Goal: Task Accomplishment & Management: Manage account settings

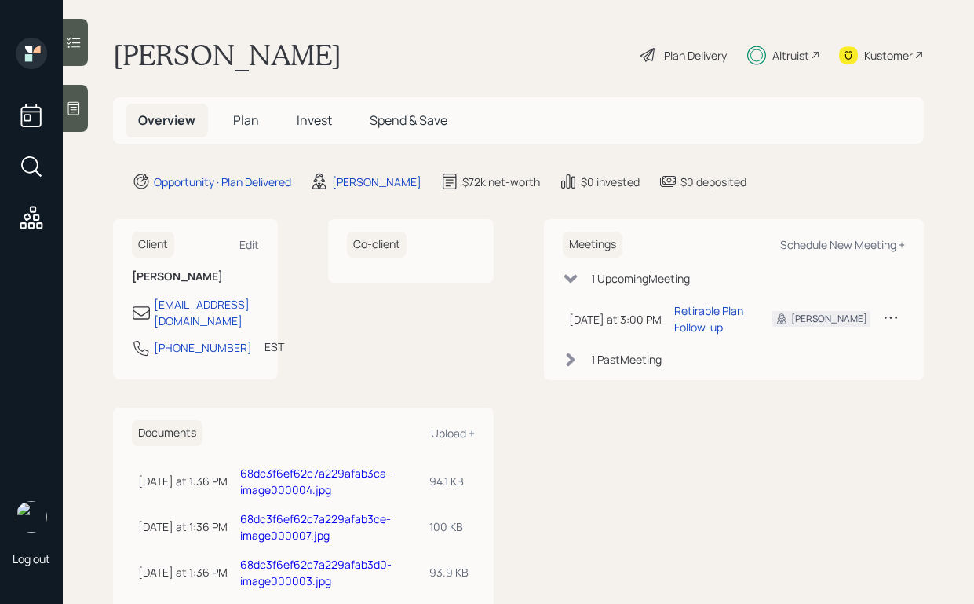
click at [780, 57] on div "Altruist" at bounding box center [791, 55] width 37 height 16
click at [773, 53] on div "Altruist" at bounding box center [791, 55] width 37 height 16
click at [247, 127] on span "Plan" at bounding box center [246, 119] width 26 height 17
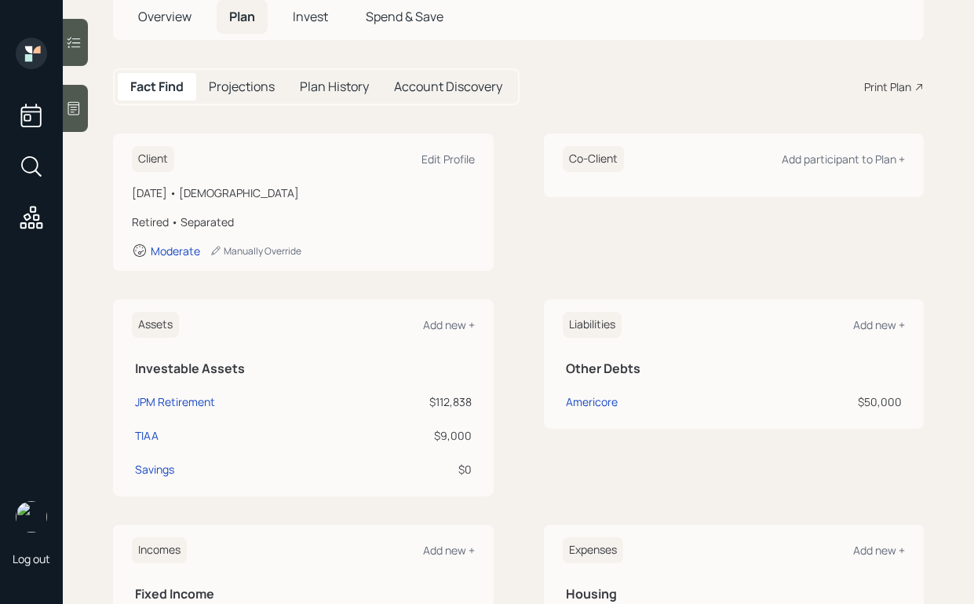
scroll to position [45, 0]
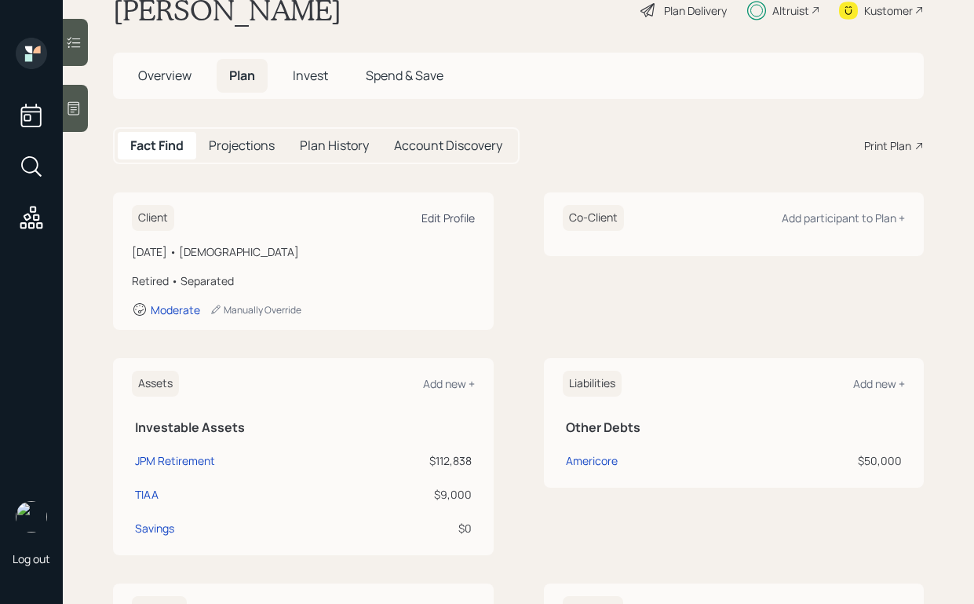
click at [429, 215] on div "Edit Profile" at bounding box center [448, 217] width 53 height 15
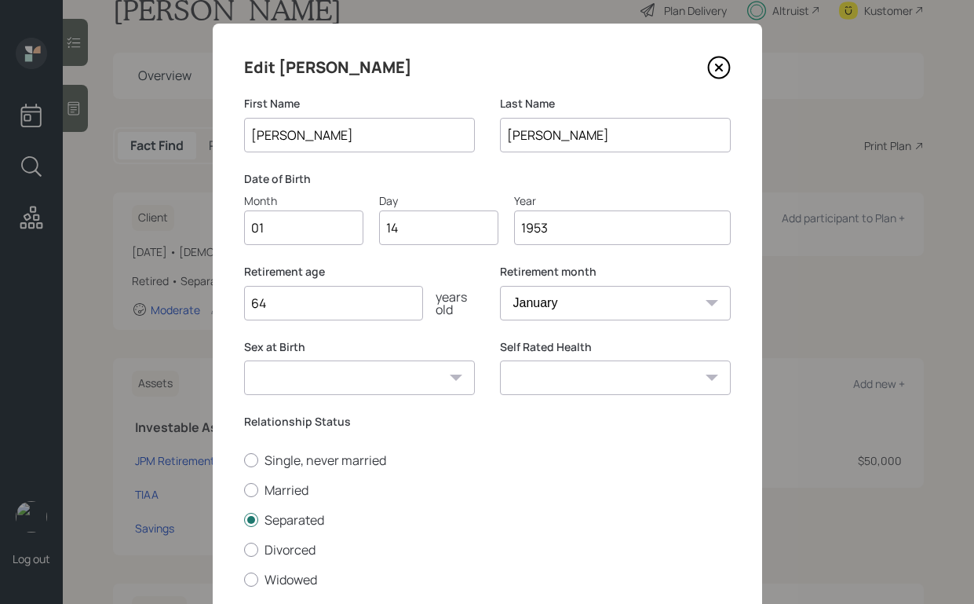
scroll to position [29, 0]
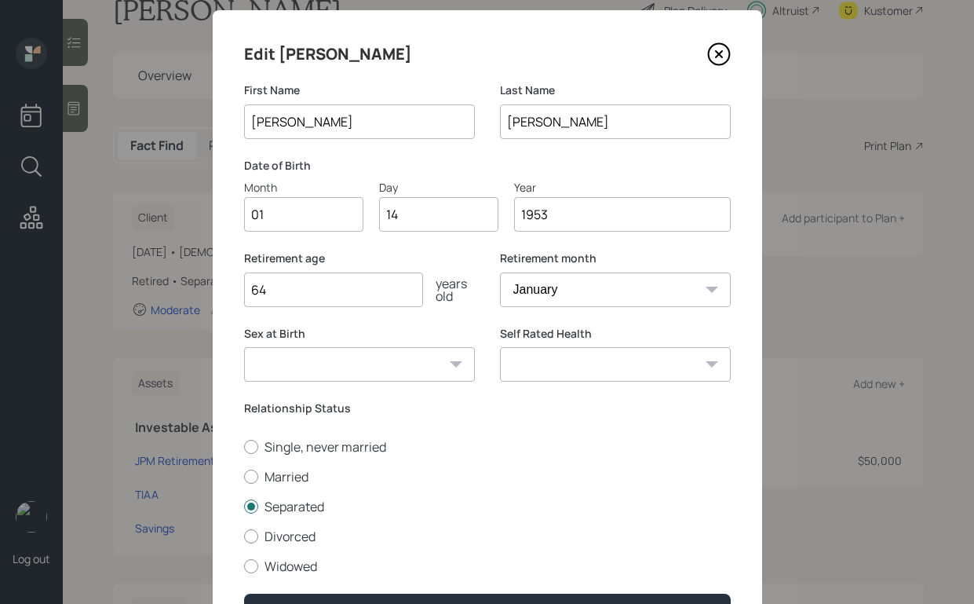
click at [313, 214] on input "01" at bounding box center [303, 214] width 119 height 35
type input "0"
type input "05"
click at [483, 288] on div "Retirement age [DEMOGRAPHIC_DATA] years old Retirement month January February M…" at bounding box center [487, 287] width 487 height 75
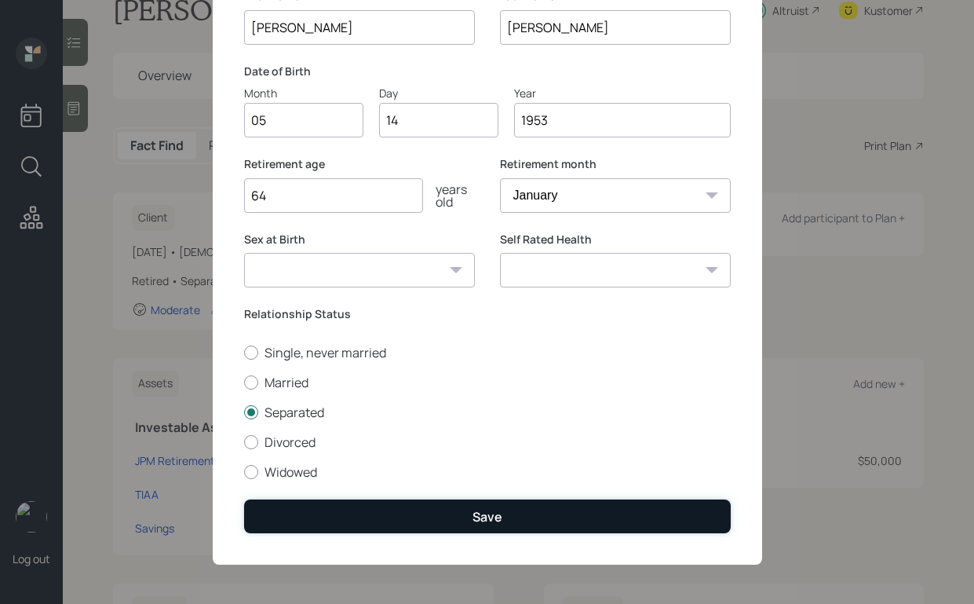
click at [488, 503] on button "Save" at bounding box center [487, 516] width 487 height 34
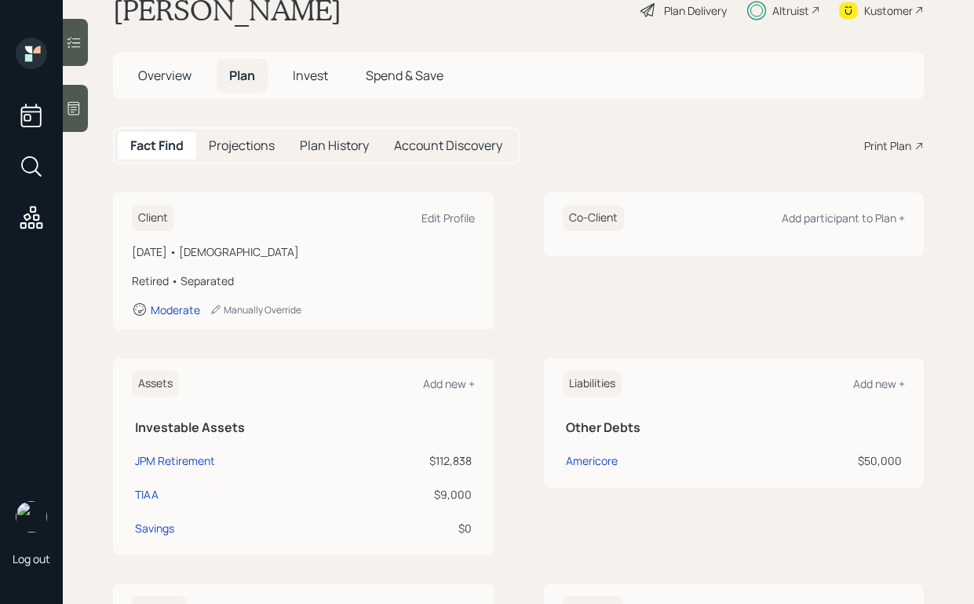
click at [779, 14] on div "Altruist" at bounding box center [791, 10] width 37 height 16
click at [181, 74] on span "Overview" at bounding box center [164, 75] width 53 height 17
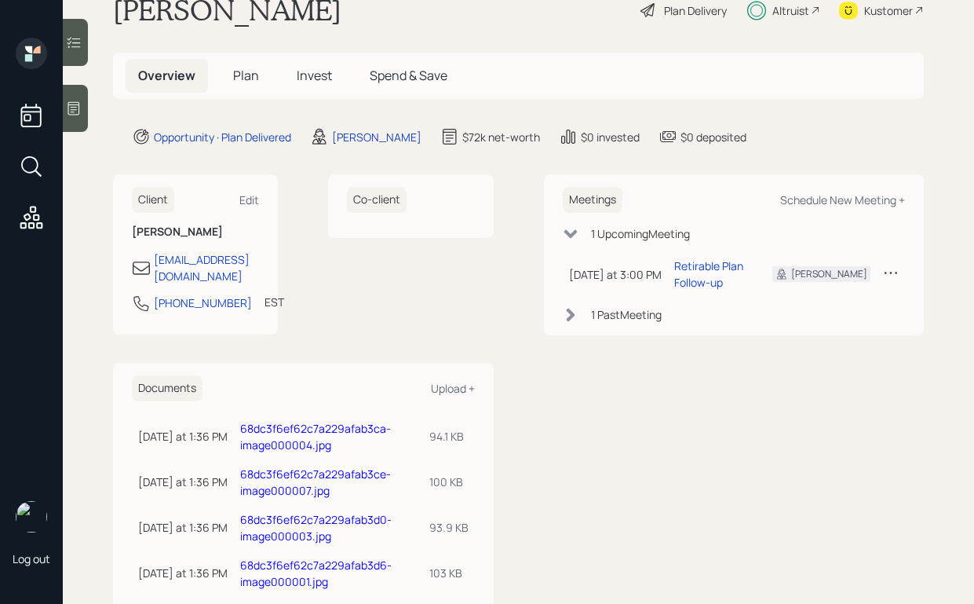
click at [331, 75] on span "Invest" at bounding box center [314, 75] width 35 height 17
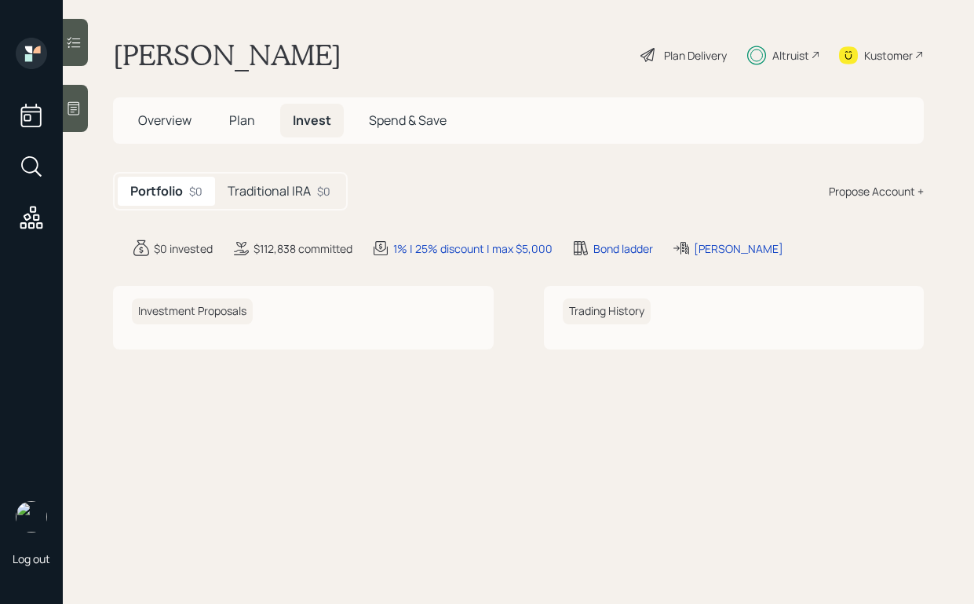
click at [265, 188] on h5 "Traditional IRA" at bounding box center [269, 191] width 83 height 15
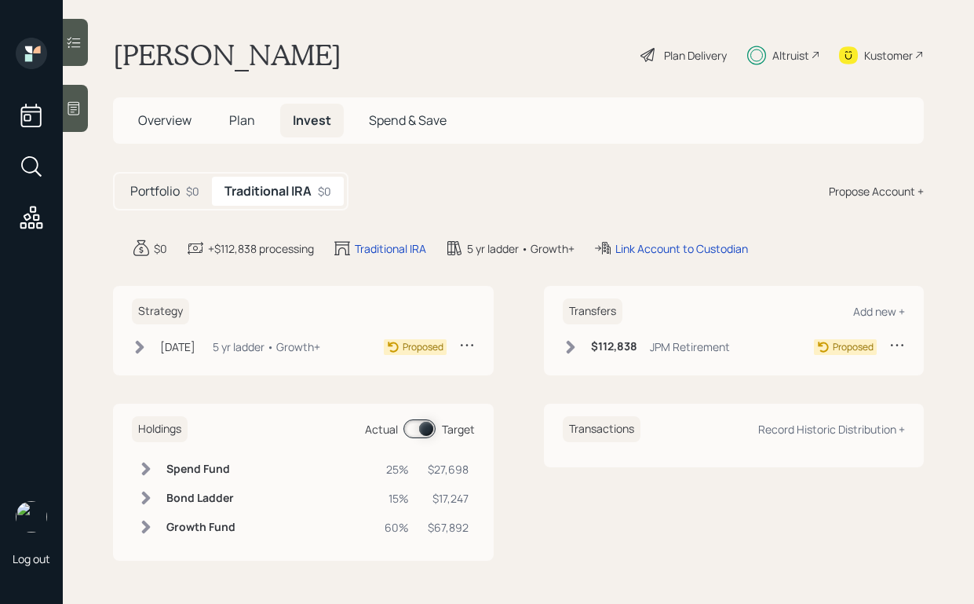
click at [182, 192] on div "Portfolio $0" at bounding box center [165, 191] width 94 height 29
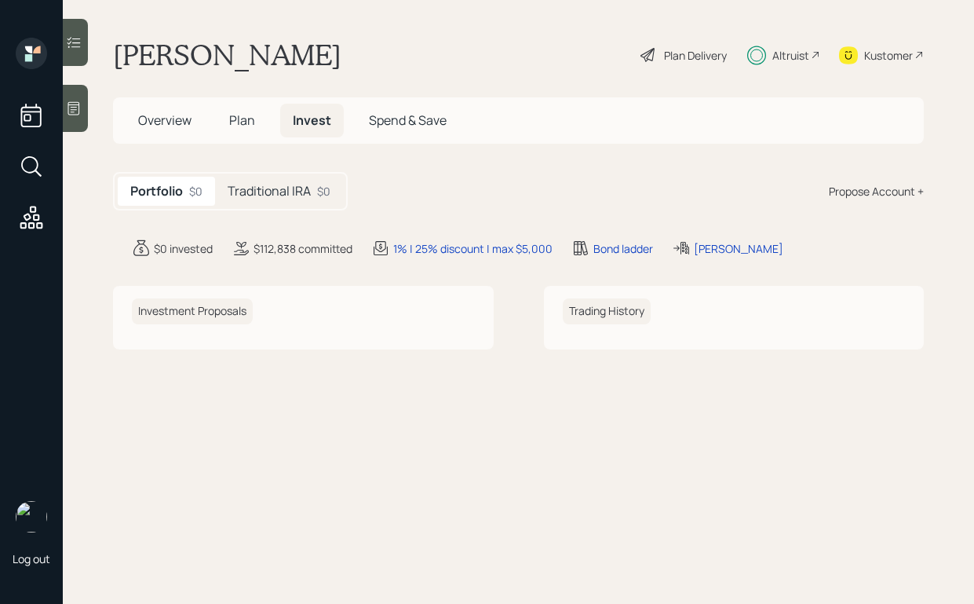
click at [181, 116] on span "Overview" at bounding box center [164, 119] width 53 height 17
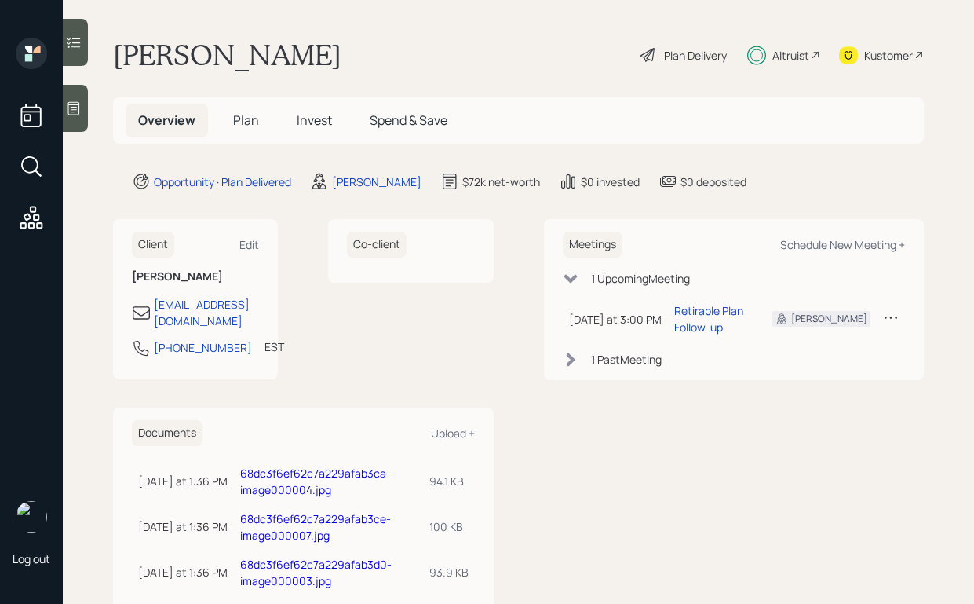
click at [246, 119] on span "Plan" at bounding box center [246, 119] width 26 height 17
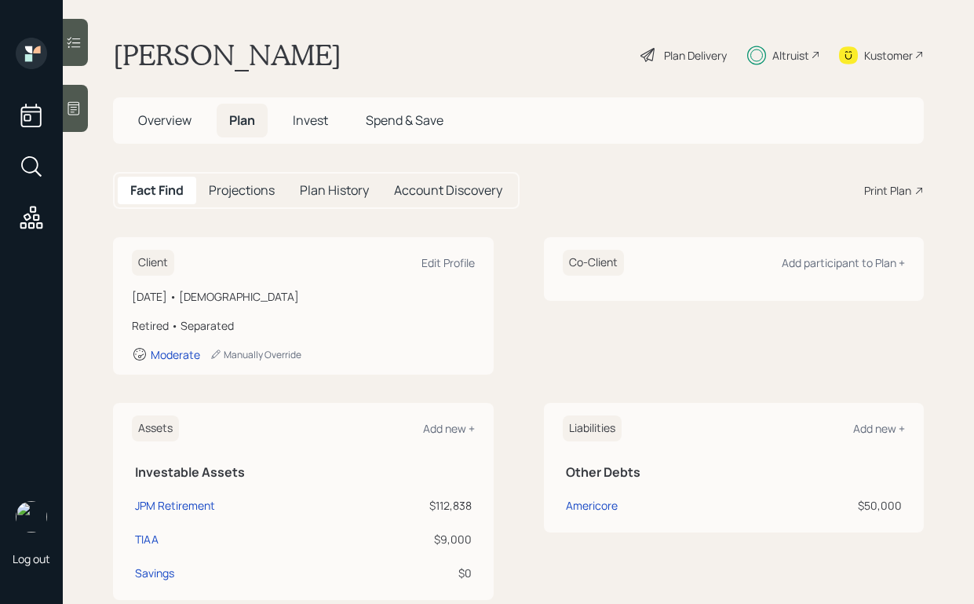
click at [255, 185] on h5 "Projections" at bounding box center [242, 190] width 66 height 15
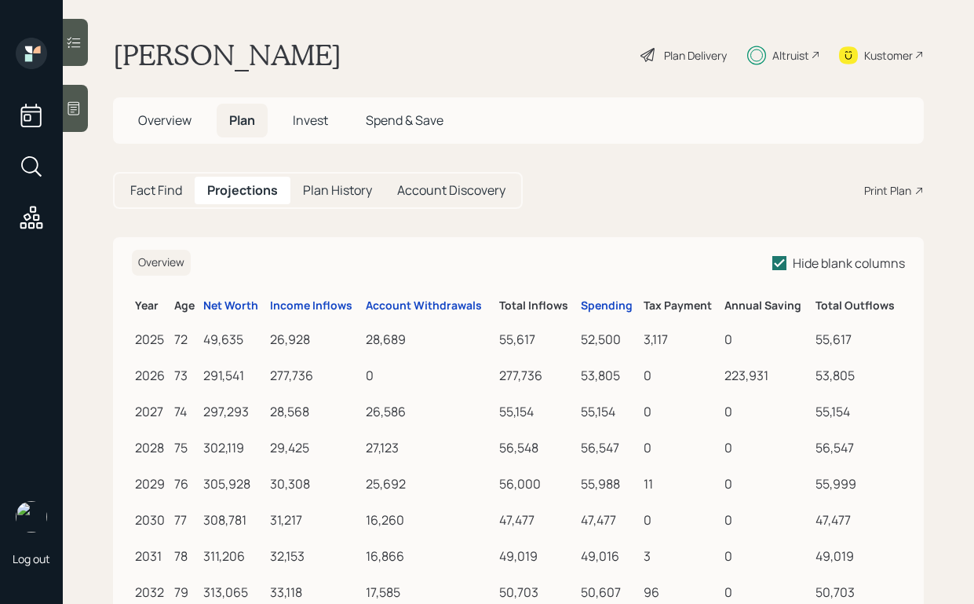
click at [178, 126] on span "Overview" at bounding box center [164, 119] width 53 height 17
